Goal: Task Accomplishment & Management: Manage account settings

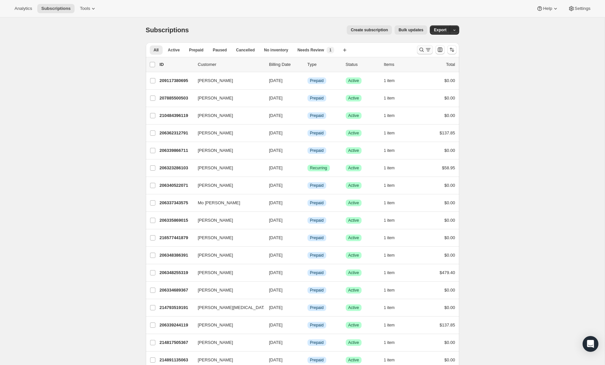
click at [420, 51] on icon "Search and filter results" at bounding box center [421, 49] width 7 height 7
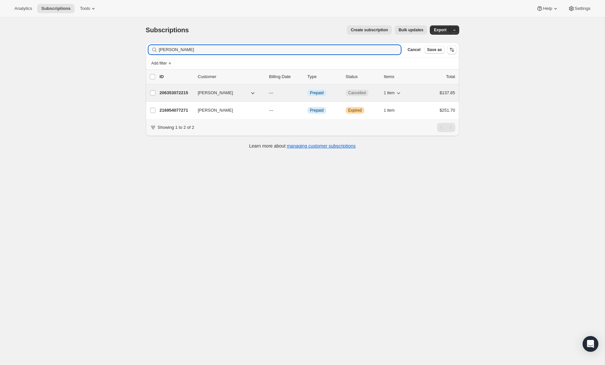
type input "Janet Masolo"
click at [176, 89] on div "206353072215 janet masolo --- Info Prepaid Cancelled 1 item $137.85" at bounding box center [307, 92] width 295 height 9
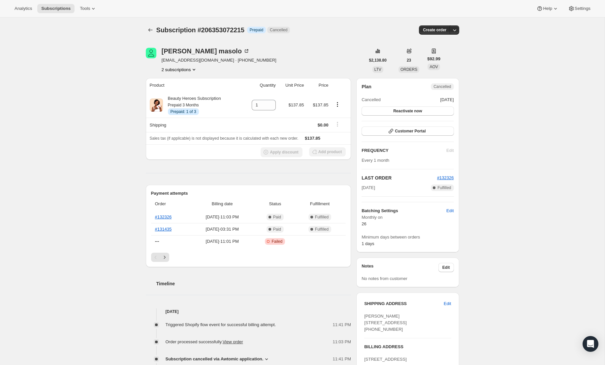
click at [171, 70] on button "2 subscriptions" at bounding box center [180, 69] width 36 height 7
click at [174, 91] on span "216954077271" at bounding box center [168, 93] width 29 height 5
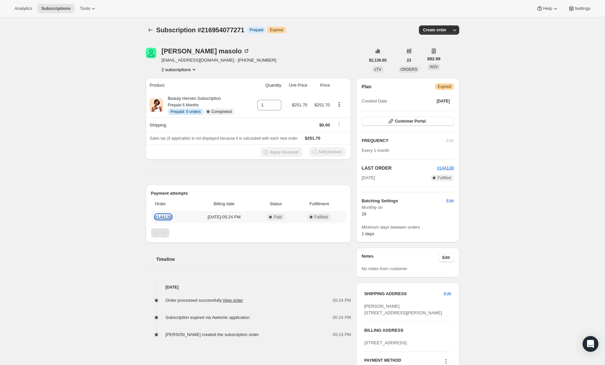
click at [168, 216] on link "#144138" at bounding box center [163, 217] width 17 height 5
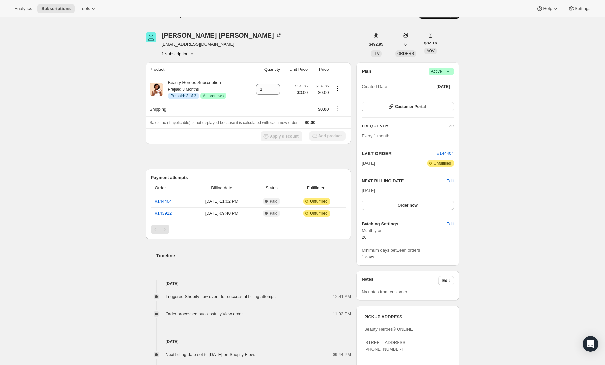
scroll to position [15, 0]
drag, startPoint x: 225, startPoint y: 43, endPoint x: 161, endPoint y: 45, distance: 63.7
click at [162, 45] on span "christopherspratt@yahoo.com" at bounding box center [222, 45] width 120 height 7
copy span "christopherspratt@yahoo.com"
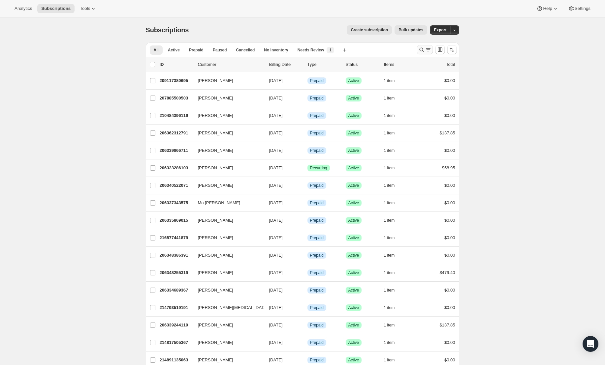
click at [421, 51] on icon "Search and filter results" at bounding box center [421, 49] width 7 height 7
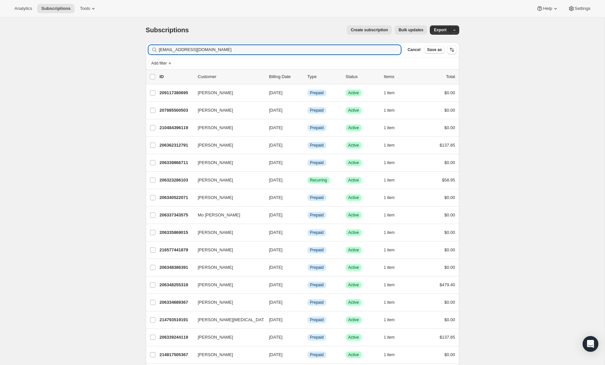
type input "beaivorychambers@yahoo.com"
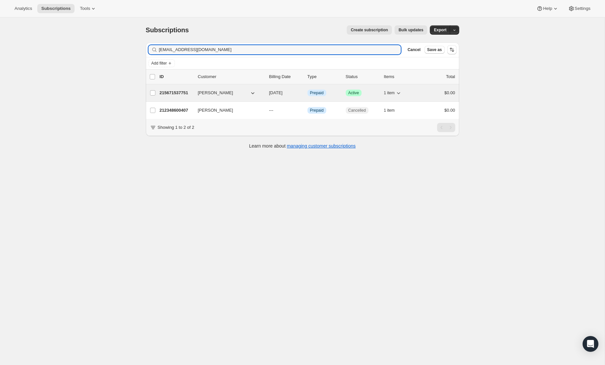
click at [179, 94] on p "215671537751" at bounding box center [176, 93] width 33 height 7
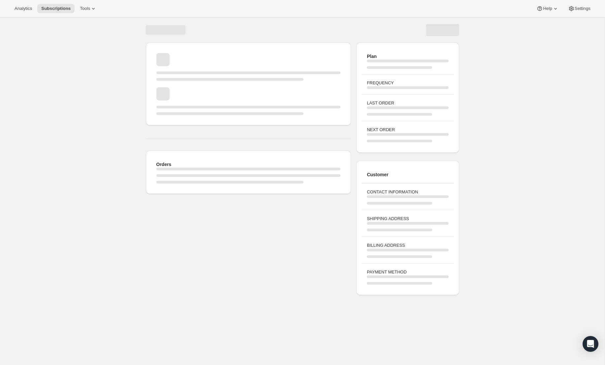
click at [179, 94] on div "Page loading" at bounding box center [248, 101] width 184 height 28
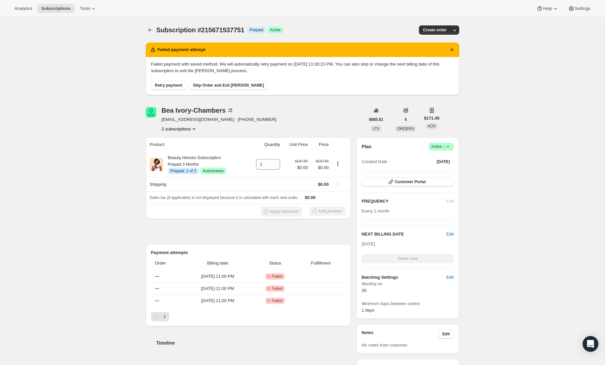
click at [449, 149] on icon at bounding box center [448, 146] width 7 height 7
click at [444, 169] on span "Cancel subscription" at bounding box center [438, 171] width 37 height 5
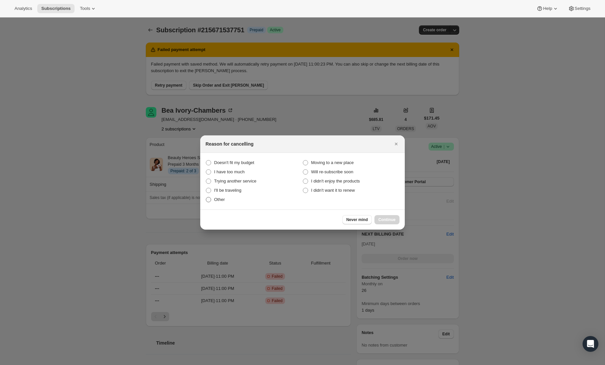
click at [222, 200] on span "Other" at bounding box center [219, 199] width 11 height 5
click at [206, 198] on input "Other" at bounding box center [206, 197] width 0 height 0
radio input "true"
click at [381, 218] on span "Continue" at bounding box center [386, 219] width 17 height 5
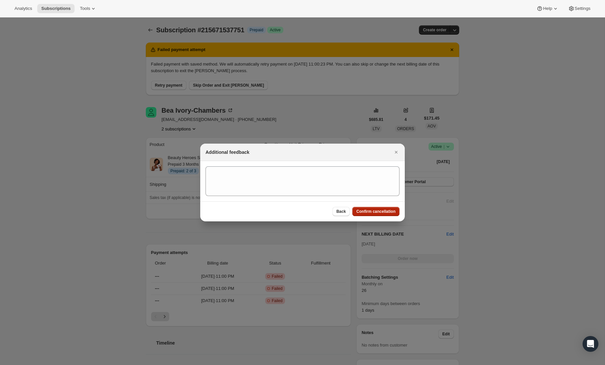
click at [374, 210] on span "Confirm cancellation" at bounding box center [375, 211] width 39 height 5
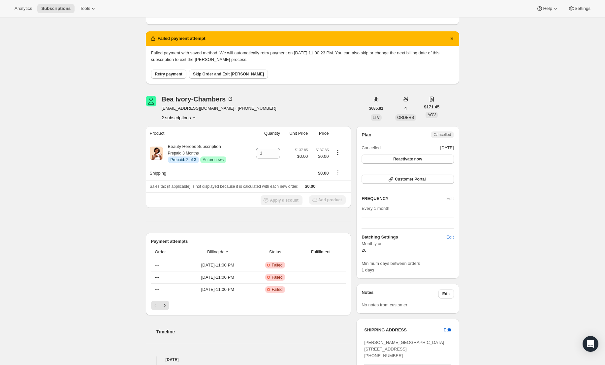
scroll to position [42, 0]
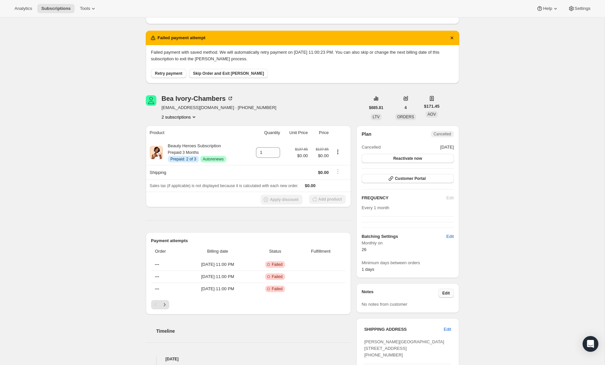
click at [444, 293] on span "Edit" at bounding box center [446, 293] width 8 height 5
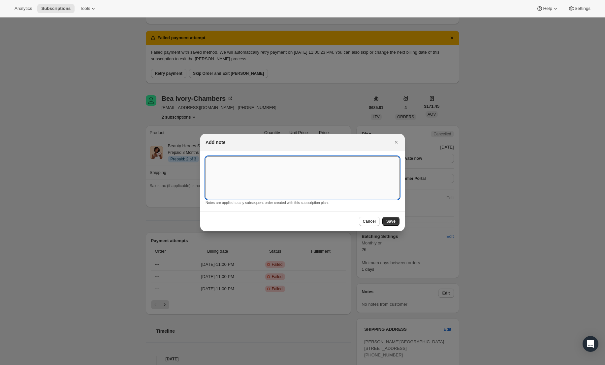
click at [276, 170] on textarea ":rfb:" at bounding box center [302, 178] width 194 height 43
click at [310, 161] on textarea "Shipped 2nd and 3rd boxes manually. She has recevied all boxes." at bounding box center [302, 178] width 194 height 43
click at [281, 162] on textarea "Shipped 2nd and 3rd boxes manually. She has received all boxes." at bounding box center [302, 178] width 194 height 43
type textarea "Shipped 2nd and 3rd boxes manually as there is no credit card on file. She has …"
click at [395, 221] on span "Save" at bounding box center [390, 221] width 9 height 5
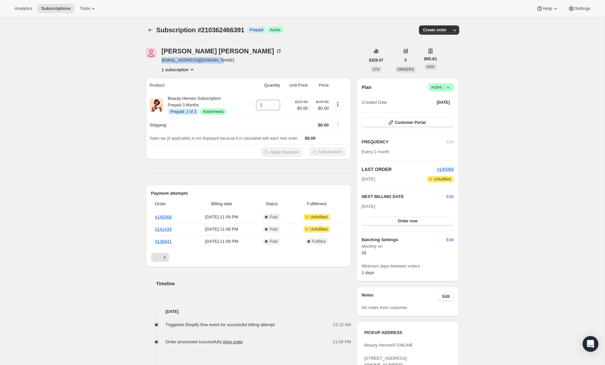
drag, startPoint x: 219, startPoint y: 61, endPoint x: 160, endPoint y: 60, distance: 59.7
click at [160, 60] on div "[PERSON_NAME] [EMAIL_ADDRESS][DOMAIN_NAME] 1 subscription" at bounding box center [255, 60] width 219 height 25
copy span "[EMAIL_ADDRESS][DOMAIN_NAME]"
click at [200, 48] on div "[PERSON_NAME]" at bounding box center [222, 51] width 120 height 7
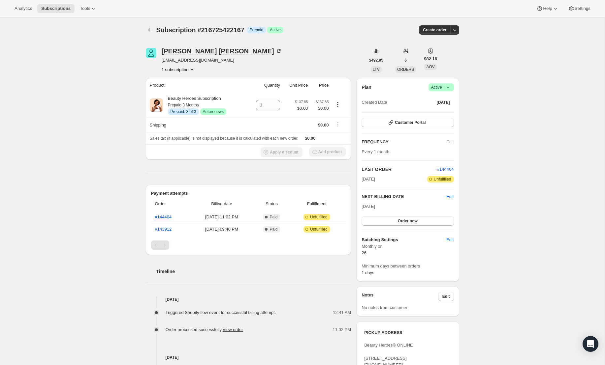
click at [209, 49] on div "[PERSON_NAME]" at bounding box center [222, 51] width 120 height 7
